Goal: Use online tool/utility: Utilize a website feature to perform a specific function

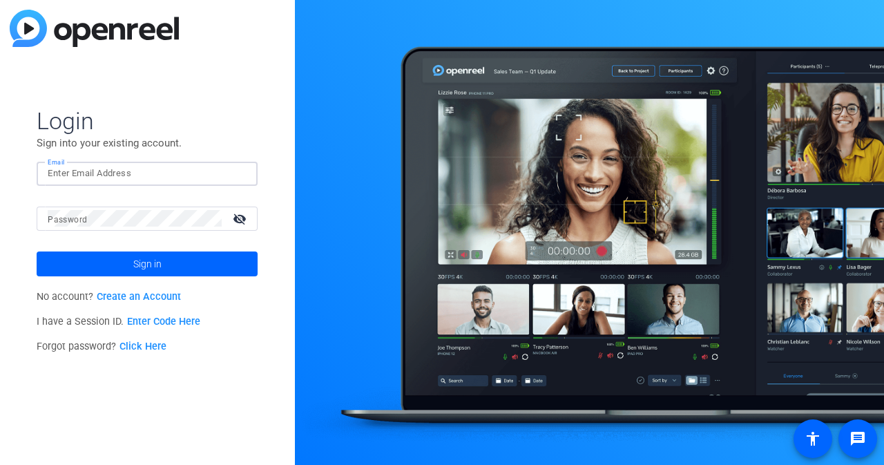
click at [168, 175] on input "Email" at bounding box center [147, 173] width 199 height 17
type input "[PERSON_NAME][EMAIL_ADDRESS][PERSON_NAME][DOMAIN_NAME]"
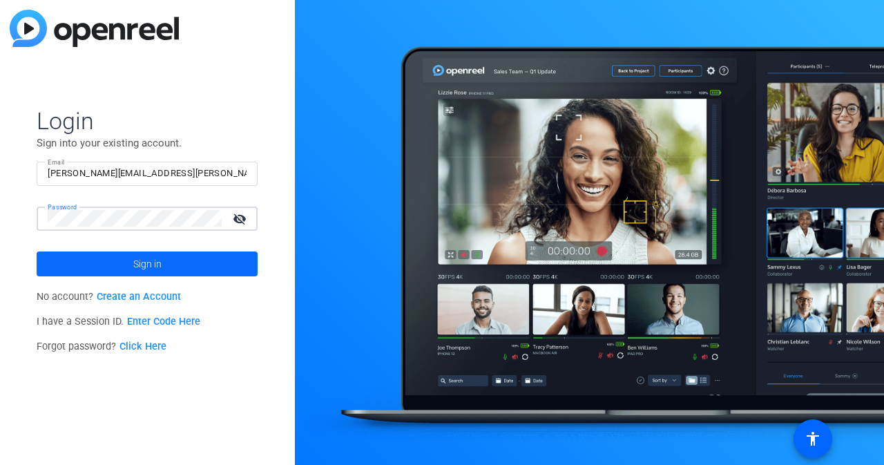
click at [189, 268] on span at bounding box center [147, 263] width 221 height 33
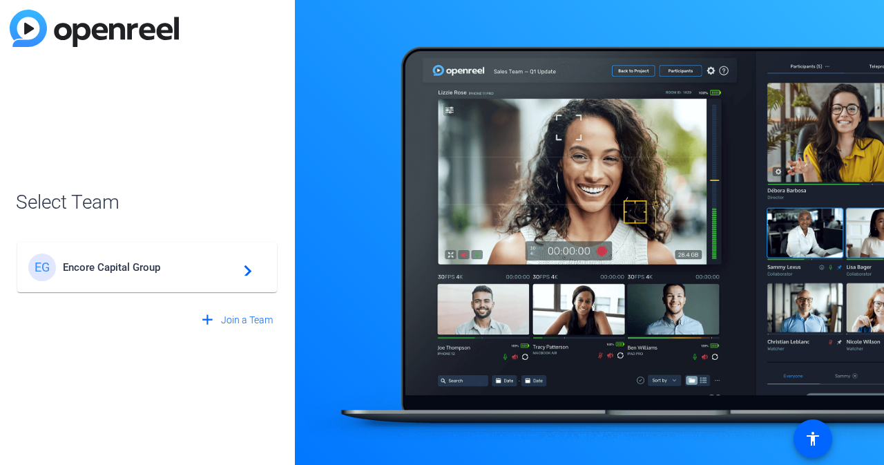
click at [200, 279] on div "EG Encore Capital Group navigate_next" at bounding box center [147, 267] width 238 height 28
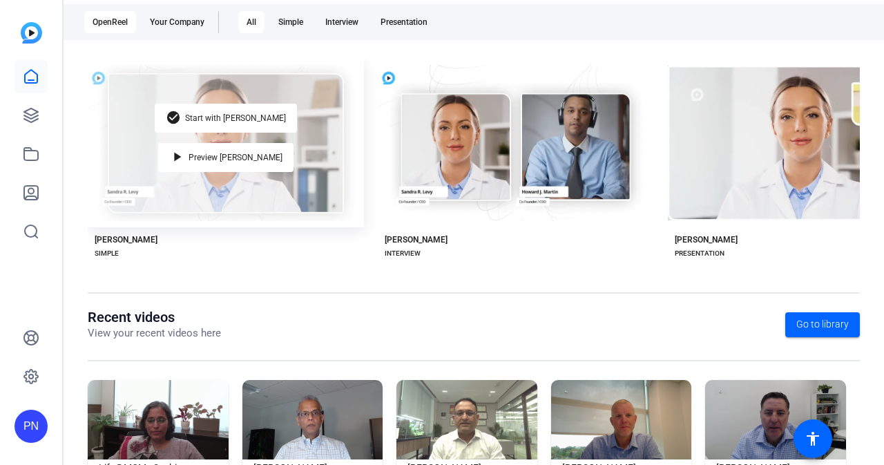
scroll to position [317, 0]
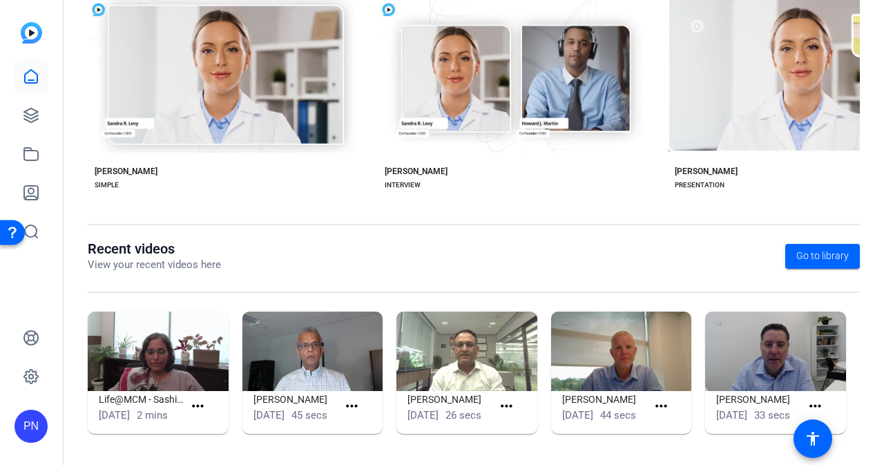
click at [189, 342] on img at bounding box center [158, 350] width 141 height 79
click at [191, 359] on img at bounding box center [158, 350] width 141 height 79
click at [199, 398] on mat-icon "more_horiz" at bounding box center [197, 406] width 17 height 17
click at [210, 414] on span "View" at bounding box center [226, 419] width 55 height 17
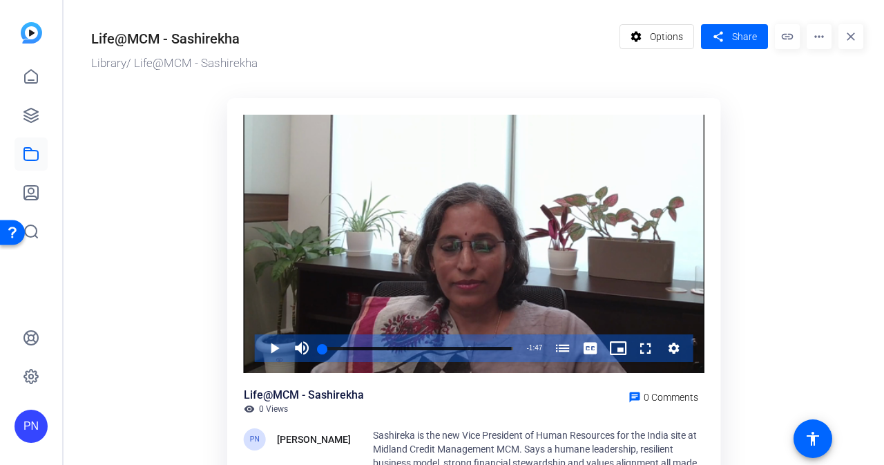
click at [815, 37] on mat-icon "more_horiz" at bounding box center [818, 36] width 25 height 25
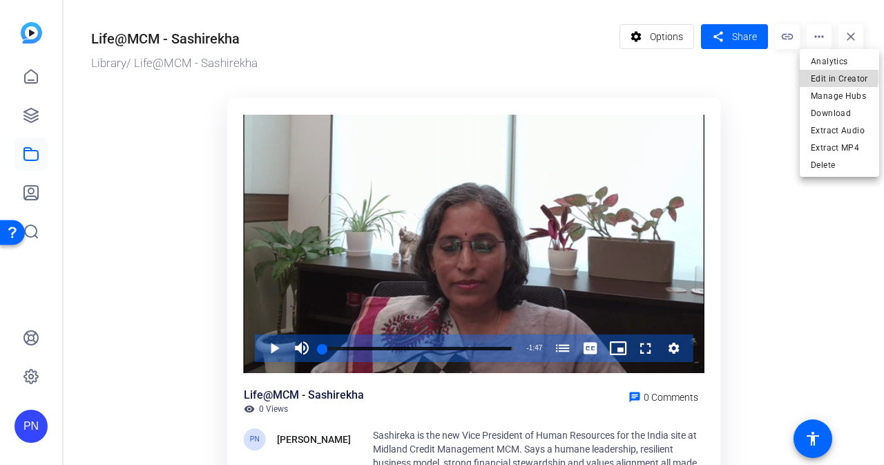
click at [833, 78] on span "Edit in Creator" at bounding box center [839, 78] width 57 height 17
